Goal: Check status: Check status

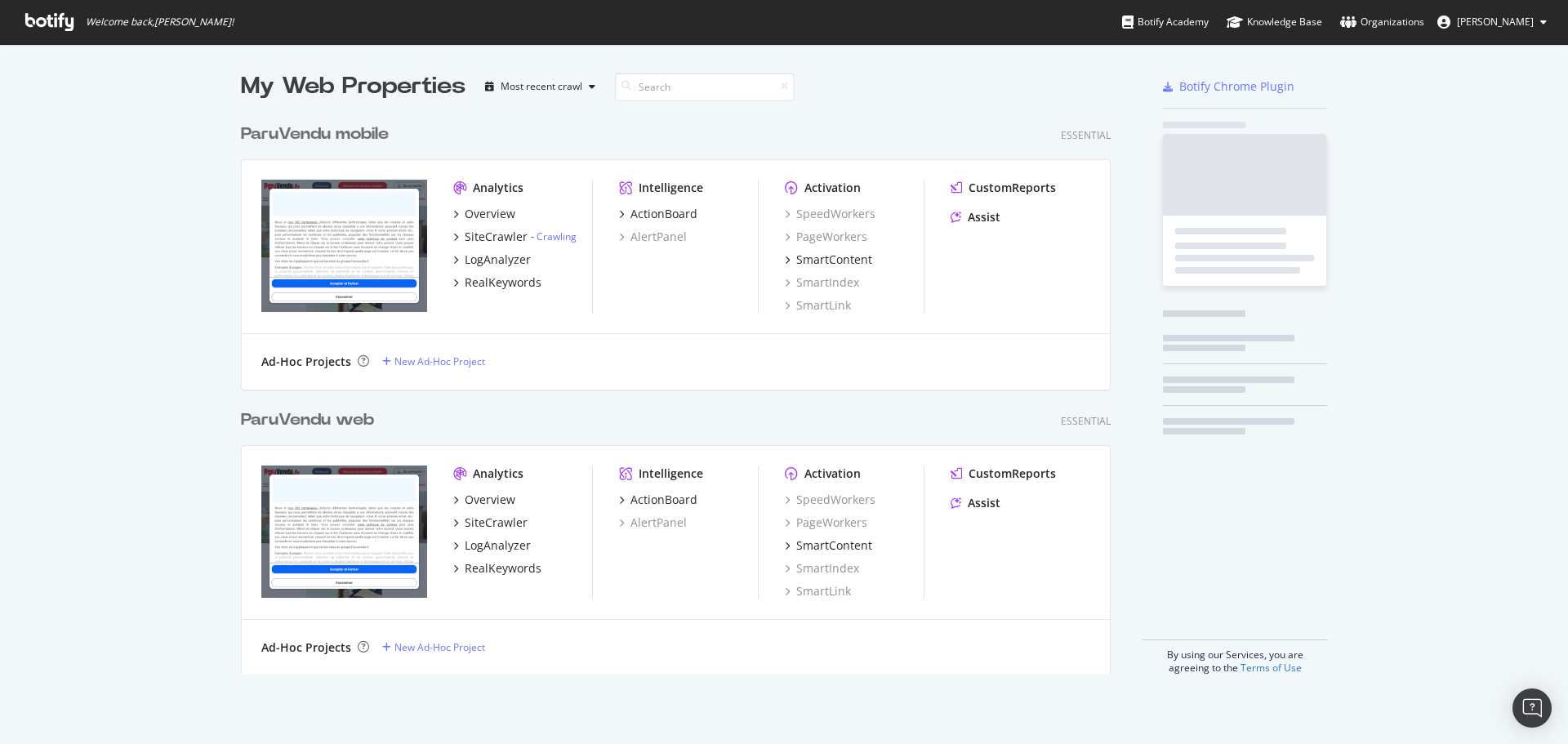
scroll to position [559, 871]
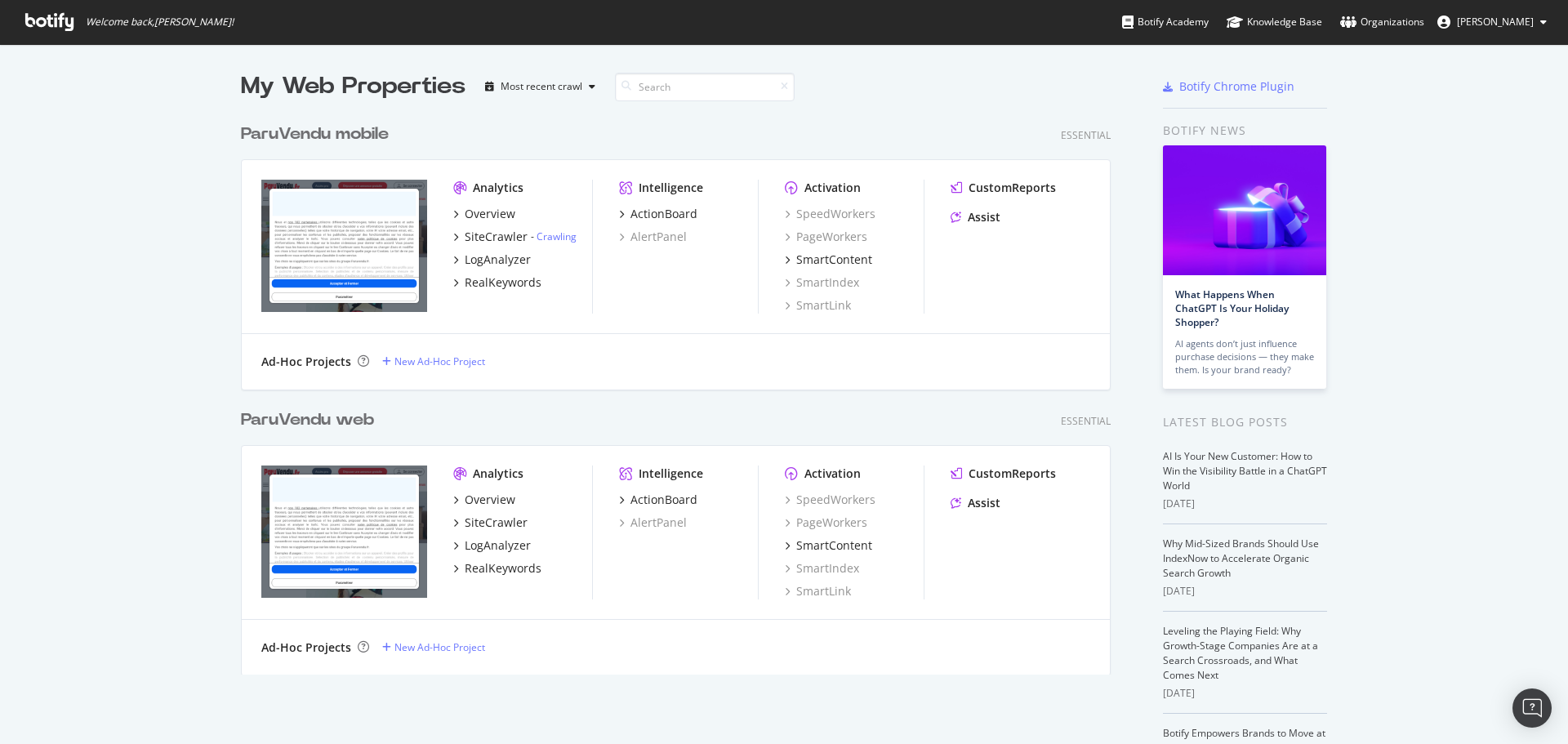
click at [343, 422] on div "ParuVendu web" at bounding box center [307, 420] width 133 height 24
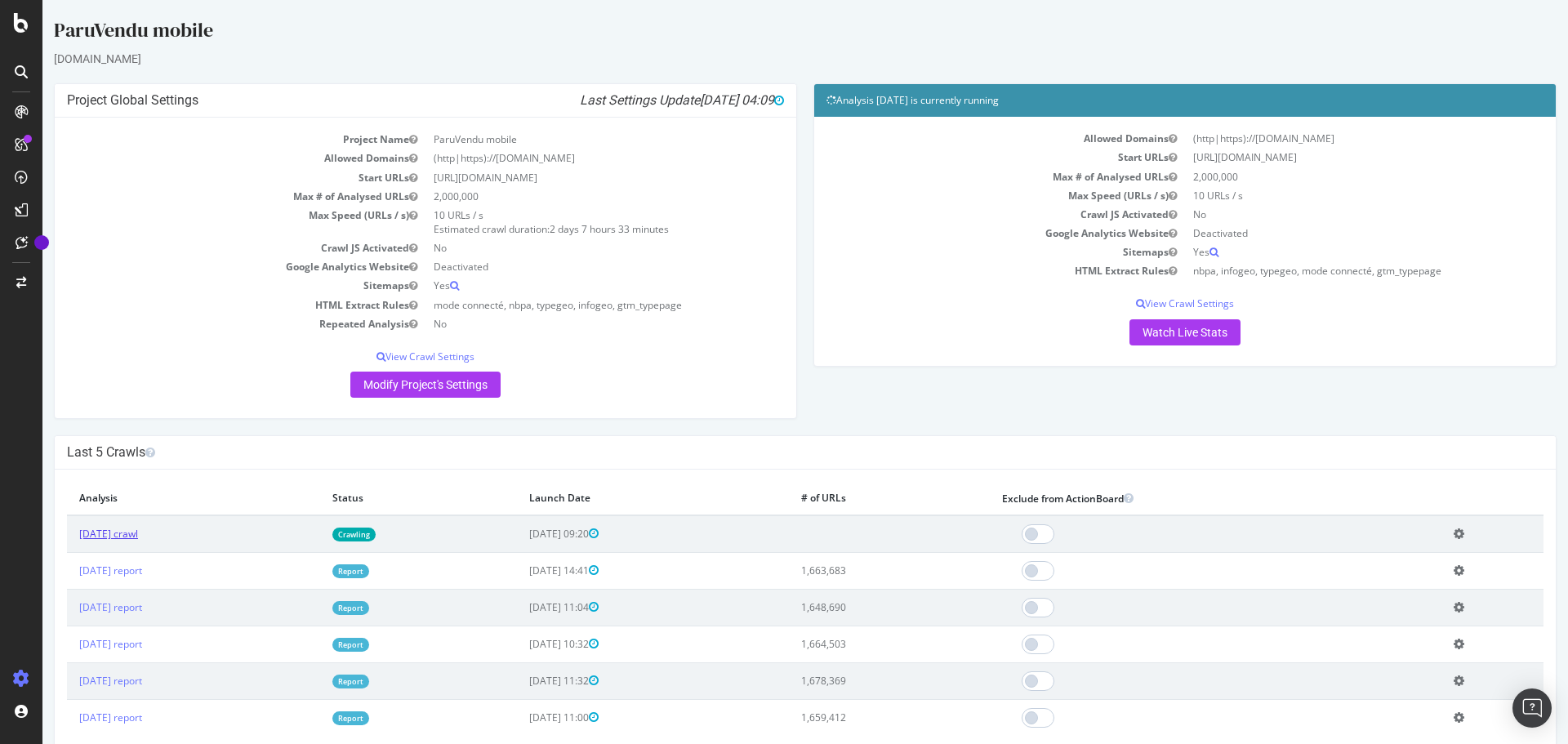
click at [138, 539] on link "[DATE] crawl" at bounding box center [109, 533] width 59 height 14
